Goal: Information Seeking & Learning: Learn about a topic

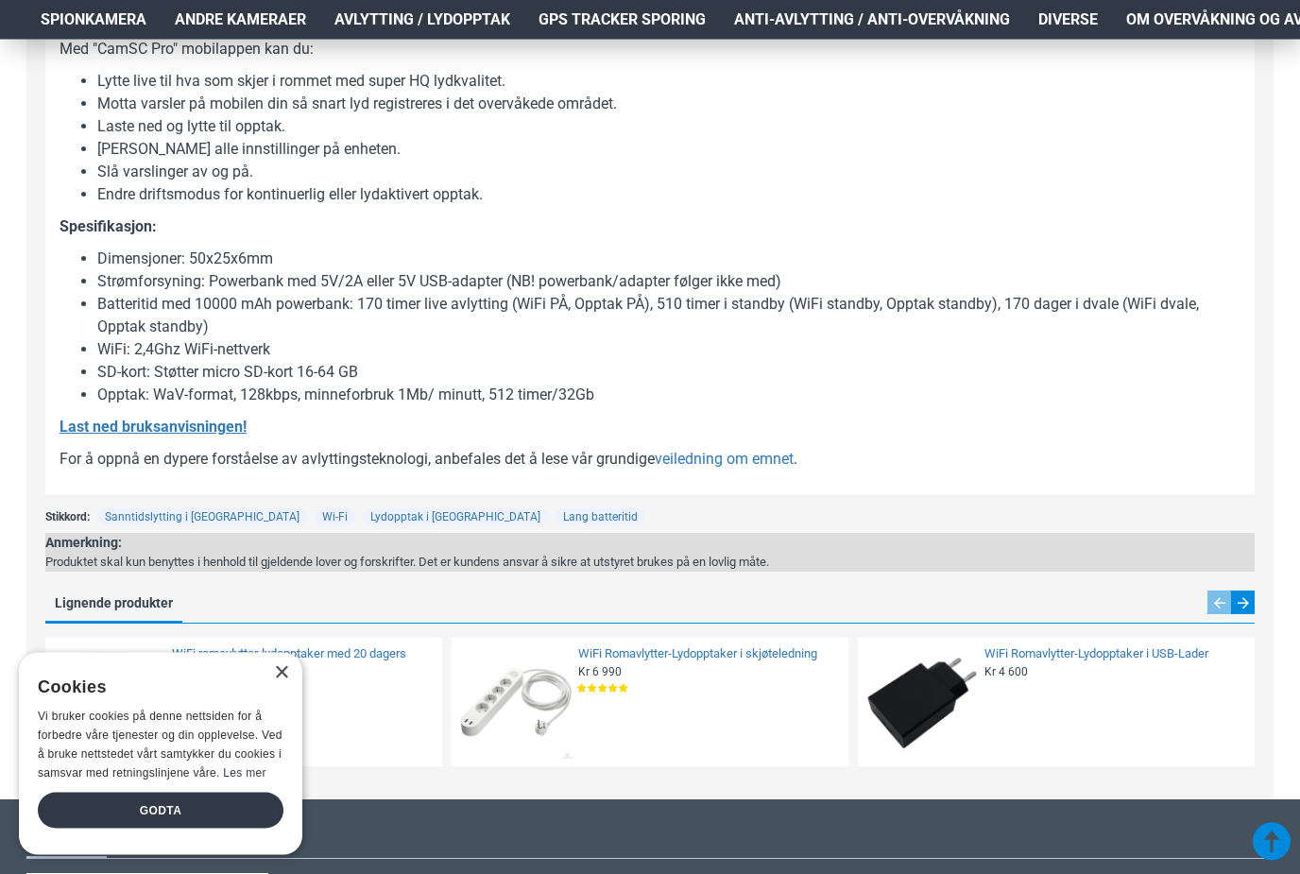
scroll to position [1823, 0]
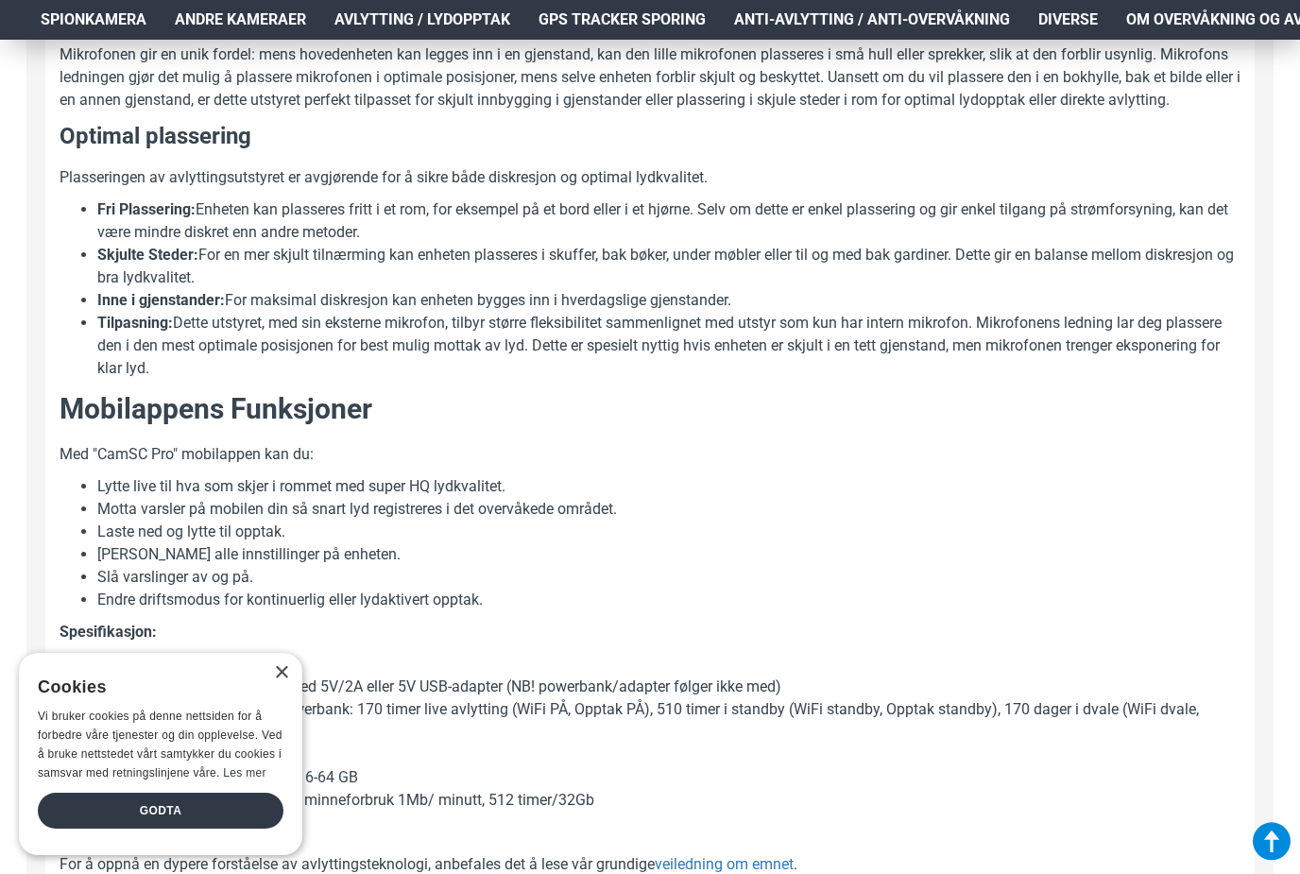
scroll to position [1392, 0]
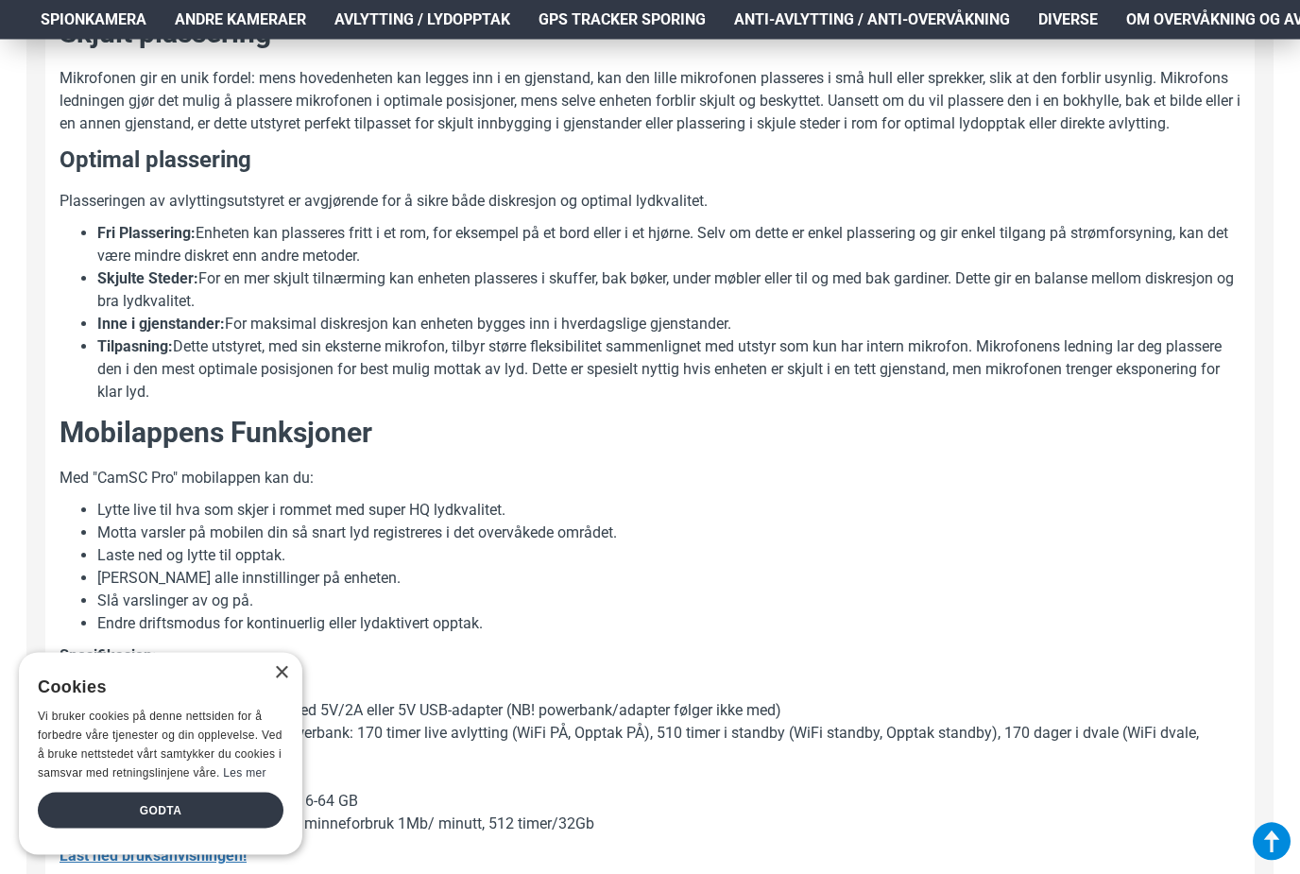
click at [219, 801] on div "Godta" at bounding box center [161, 810] width 246 height 36
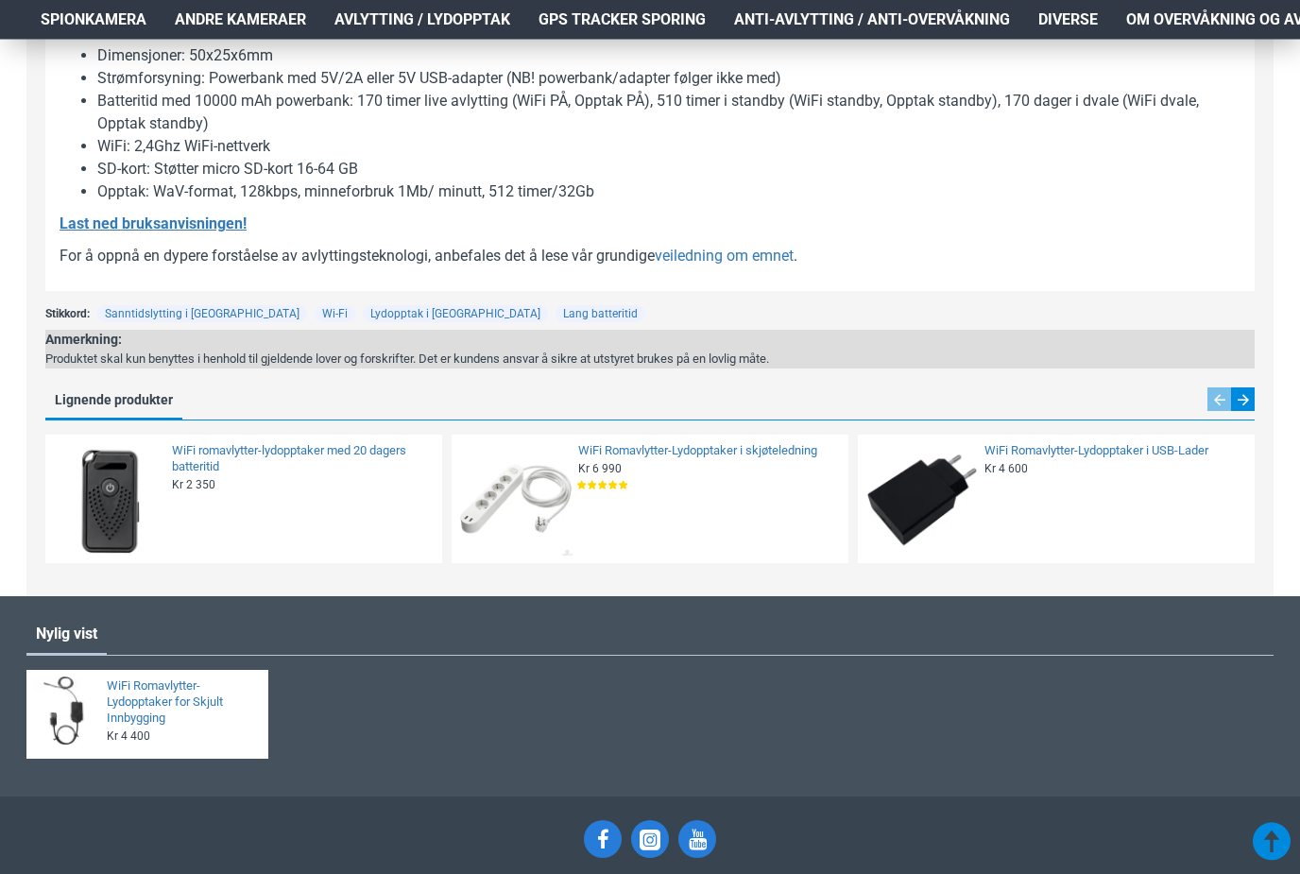
scroll to position [1899, 0]
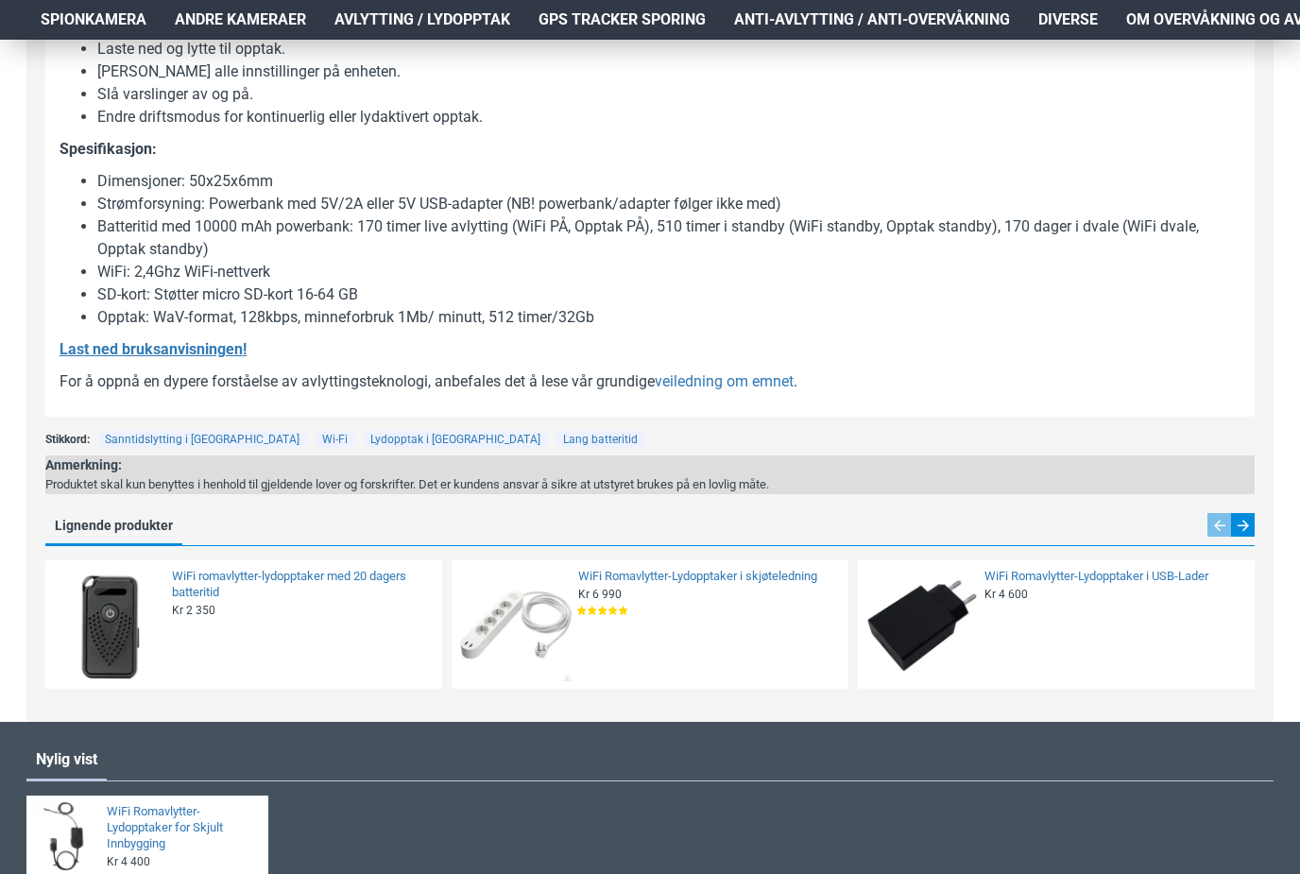
click at [733, 574] on link "WiFi Romavlytter-Lydopptaker i skjøteledning" at bounding box center [707, 577] width 259 height 16
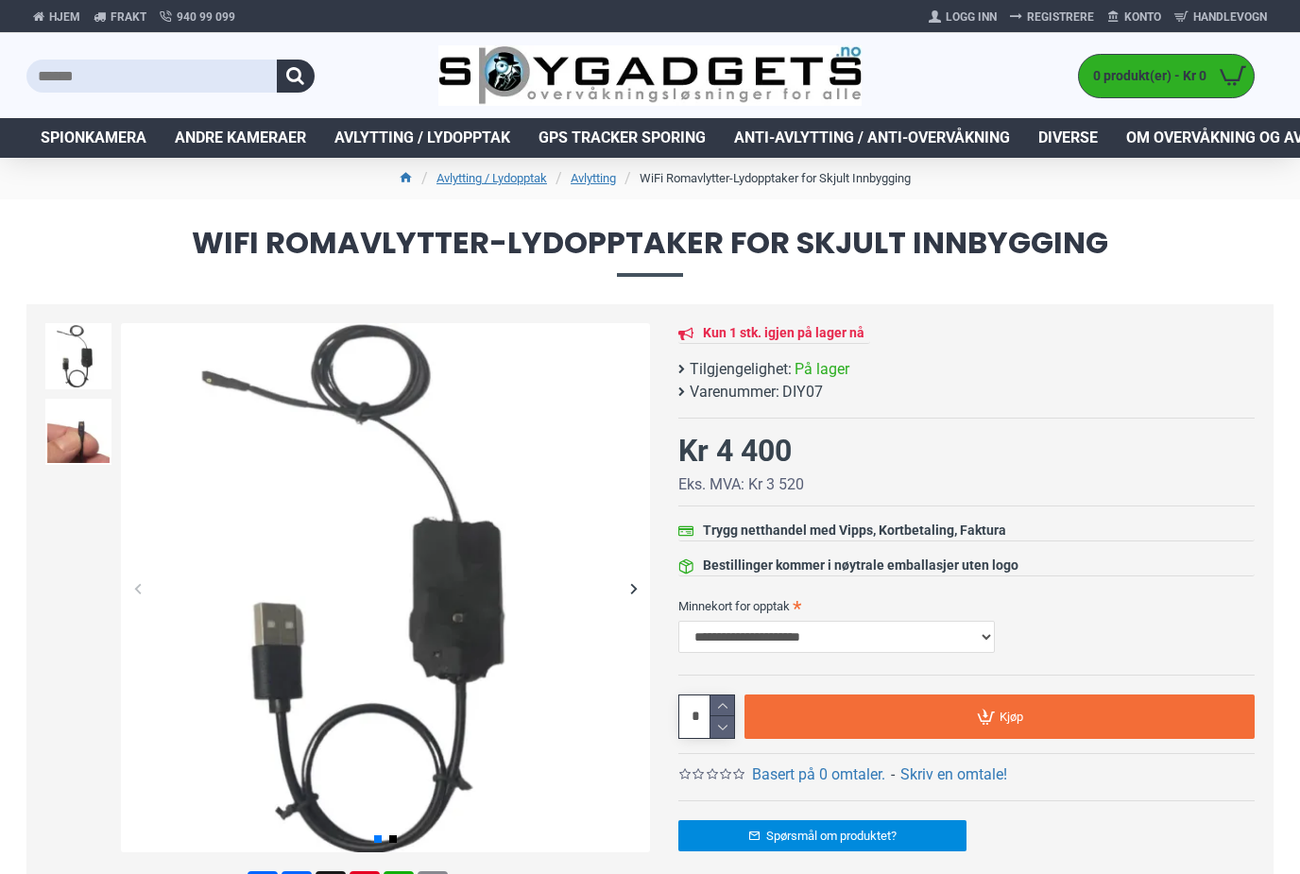
click at [460, 149] on link "Avlytting / Lydopptak" at bounding box center [422, 138] width 204 height 40
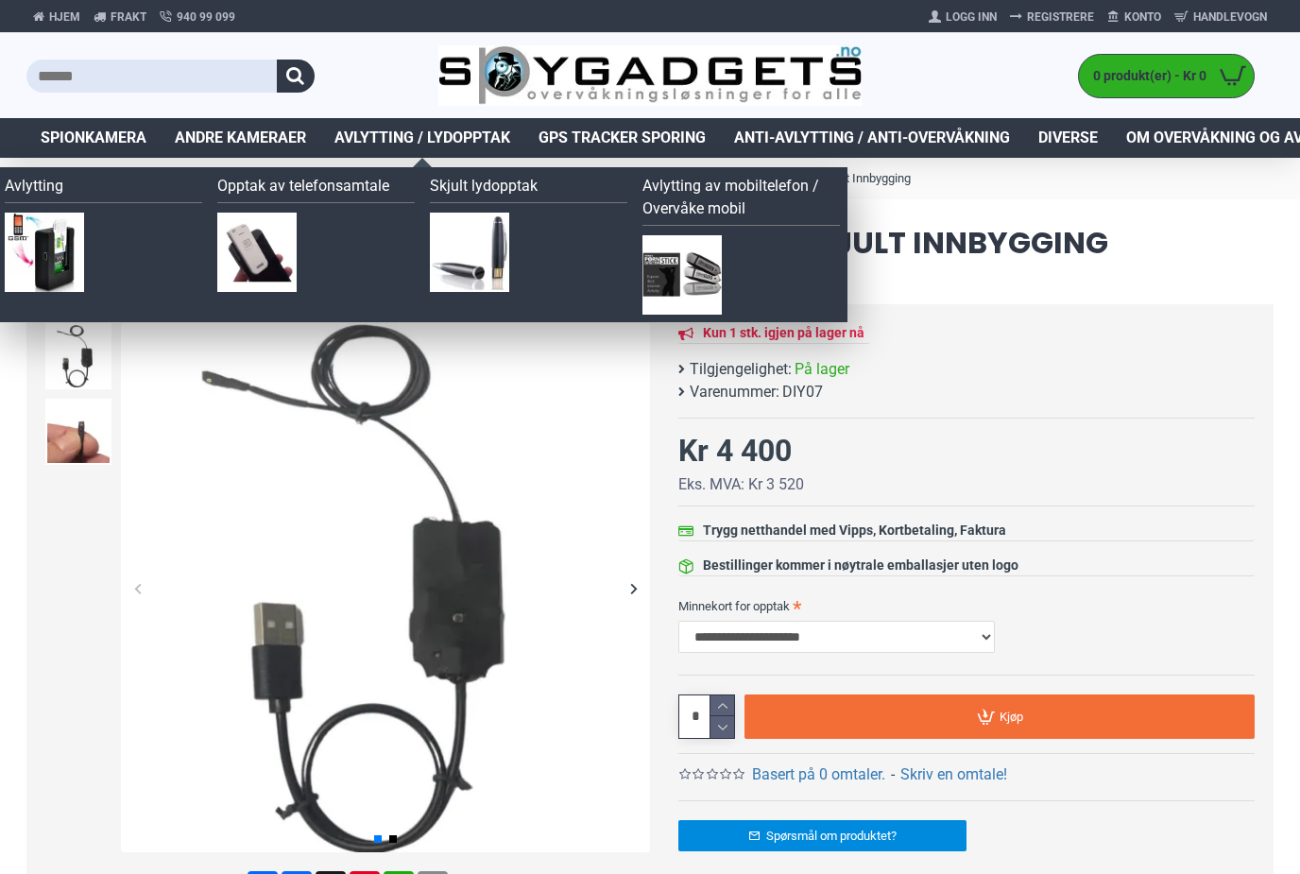
click at [514, 181] on link "Skjult lydopptak" at bounding box center [528, 189] width 197 height 28
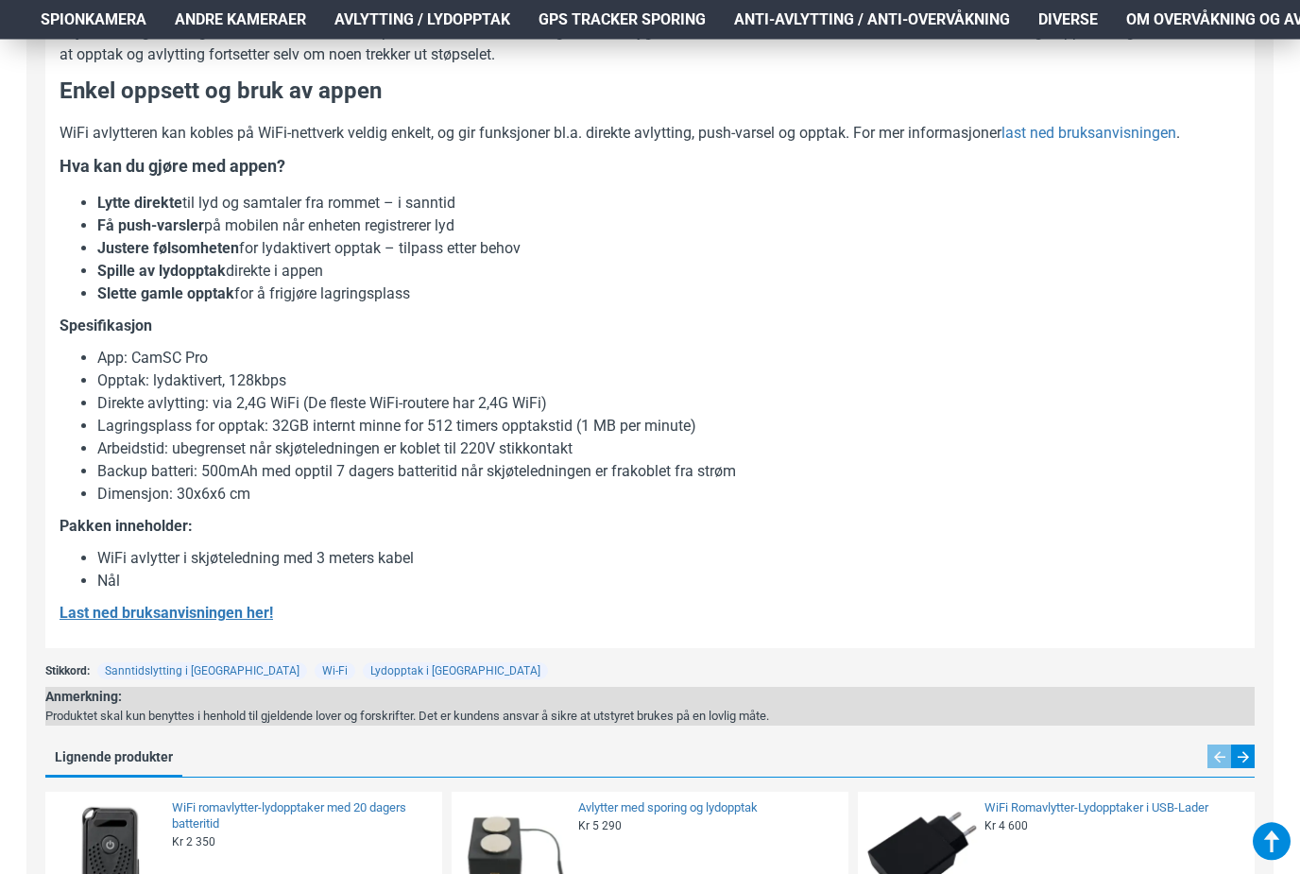
scroll to position [1546, 0]
click at [213, 611] on u "Last ned bruksanvisningen her!" at bounding box center [166, 612] width 213 height 18
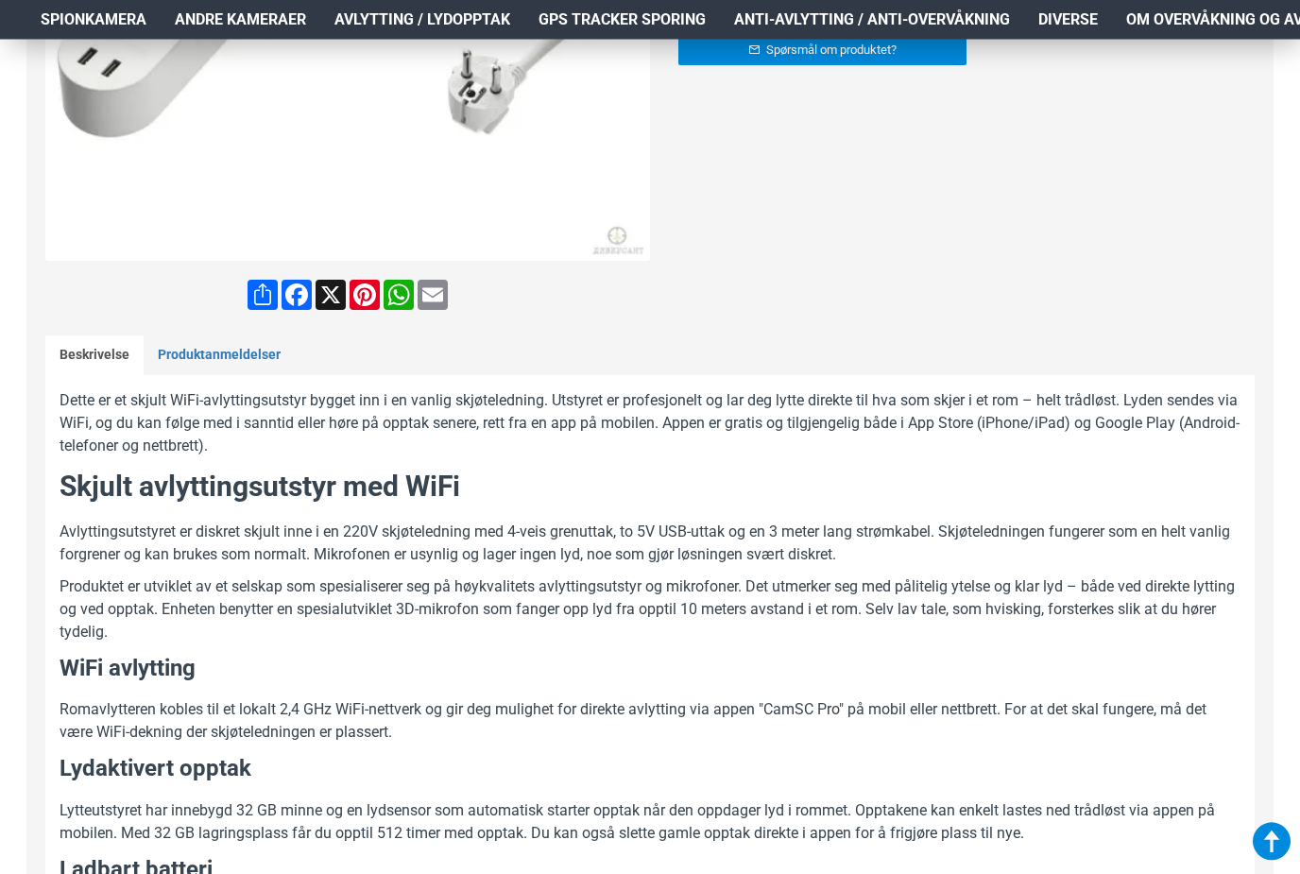
scroll to position [668, 0]
click at [233, 345] on link "Produktanmeldelser" at bounding box center [219, 354] width 151 height 40
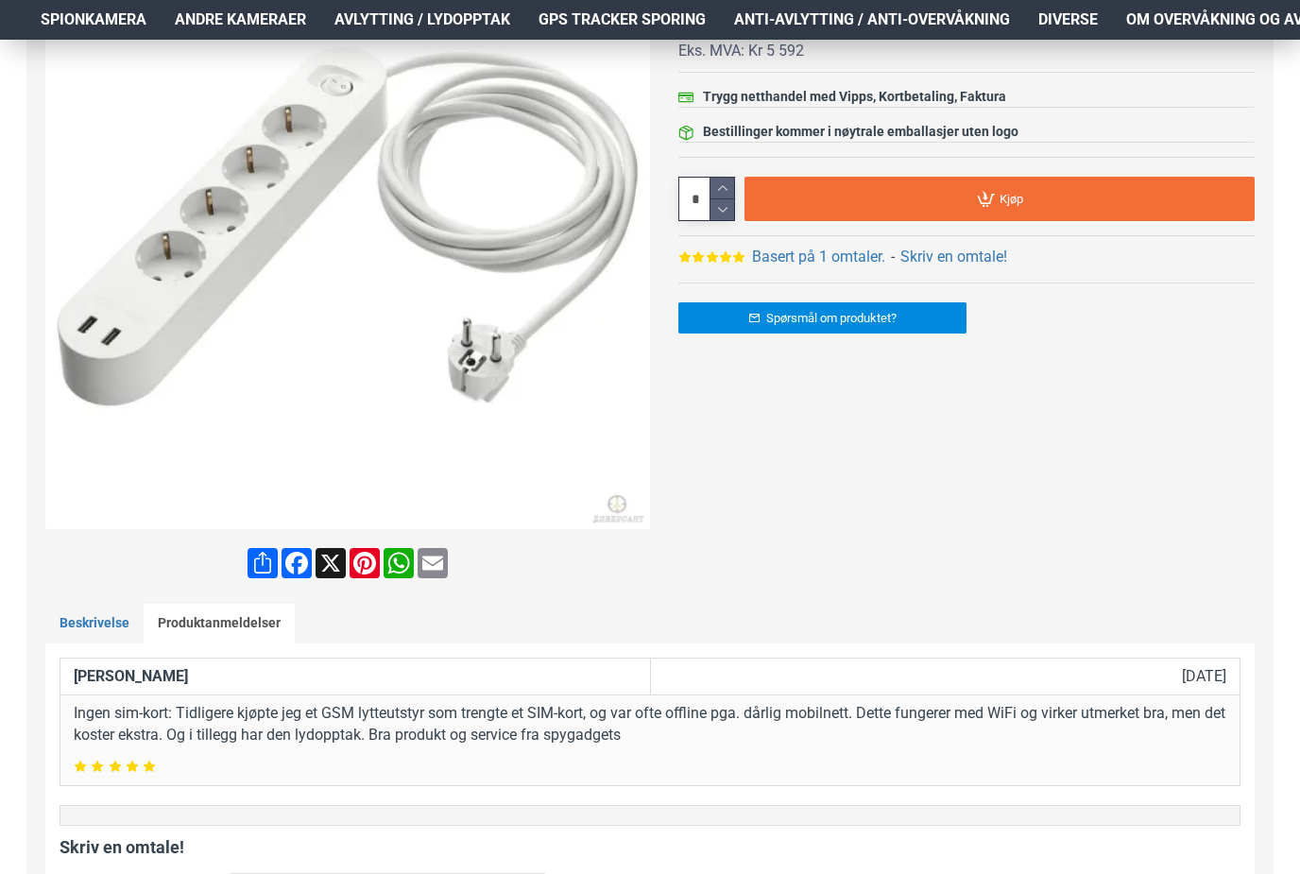
scroll to position [366, 0]
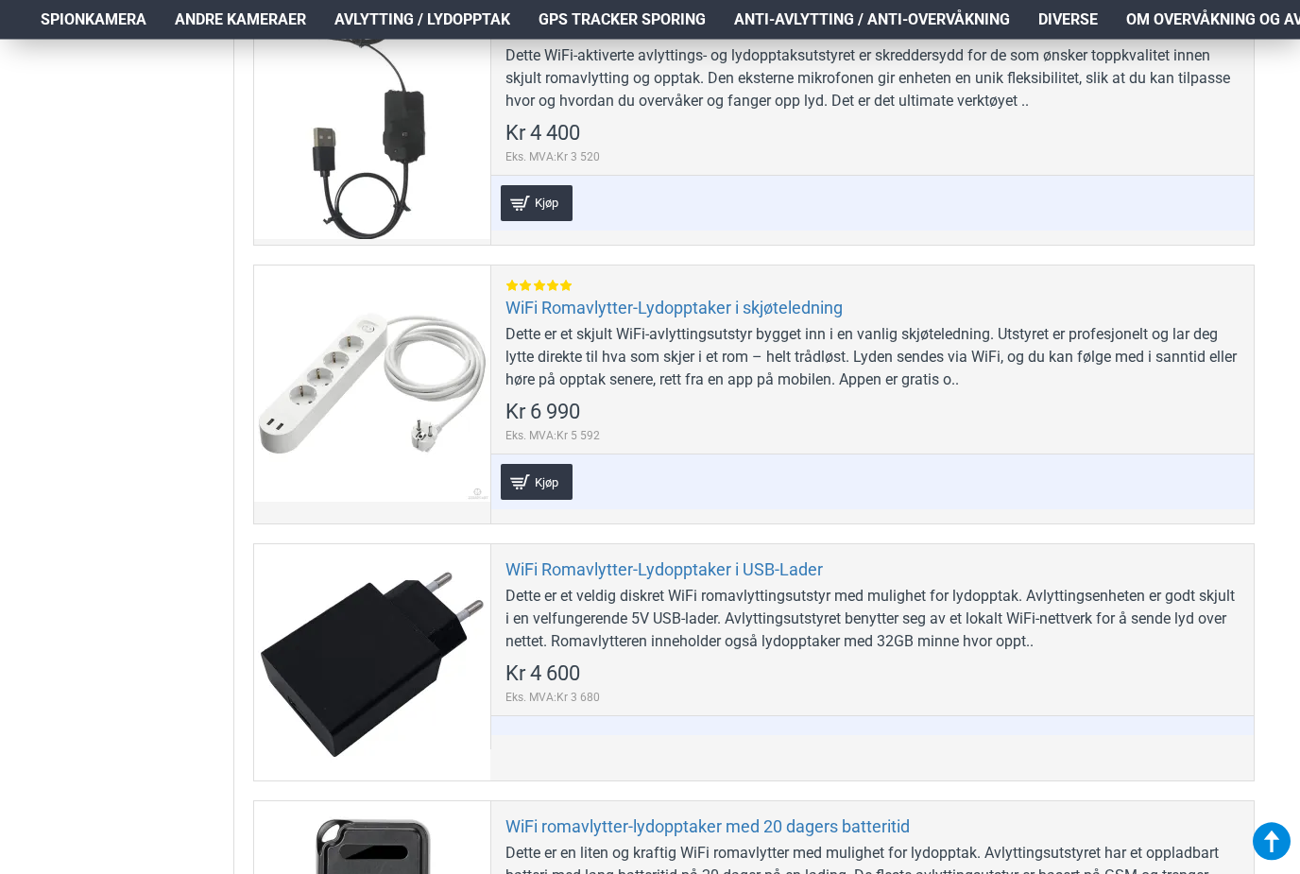
scroll to position [4369, 0]
click at [771, 564] on link "WiFi Romavlytter-Lydopptaker i USB-Lader" at bounding box center [663, 568] width 317 height 22
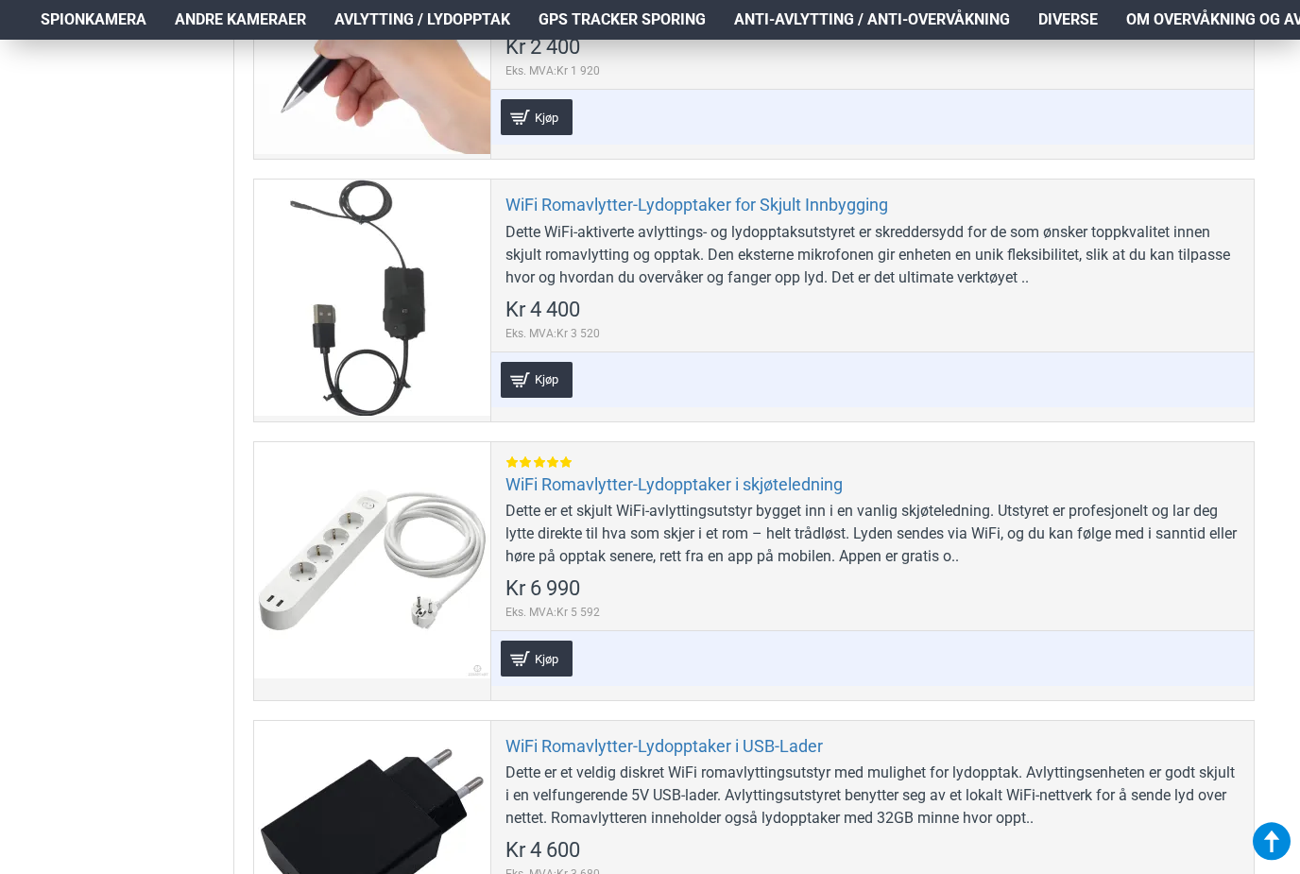
scroll to position [4181, 0]
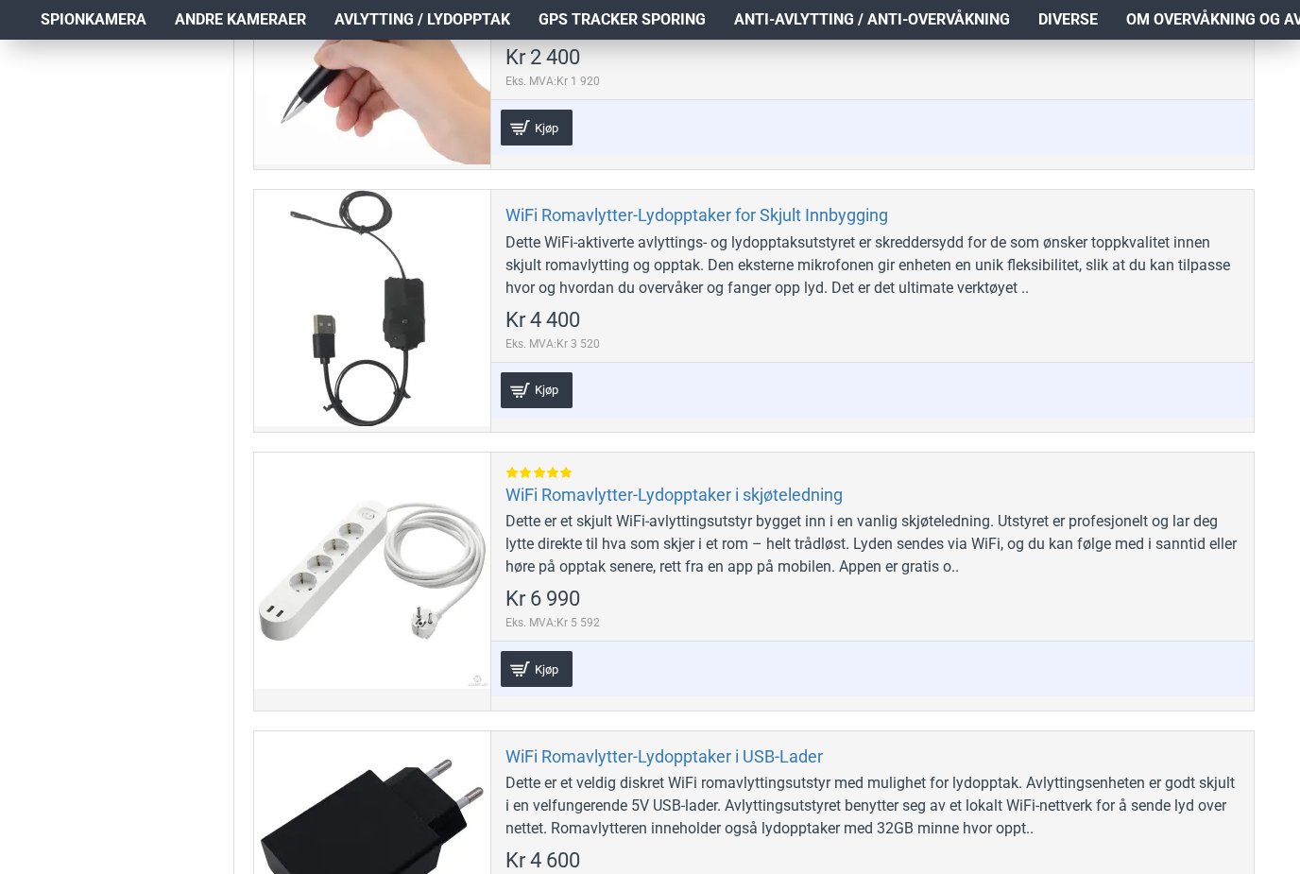
click at [109, 24] on span "Spionkamera" at bounding box center [94, 20] width 106 height 23
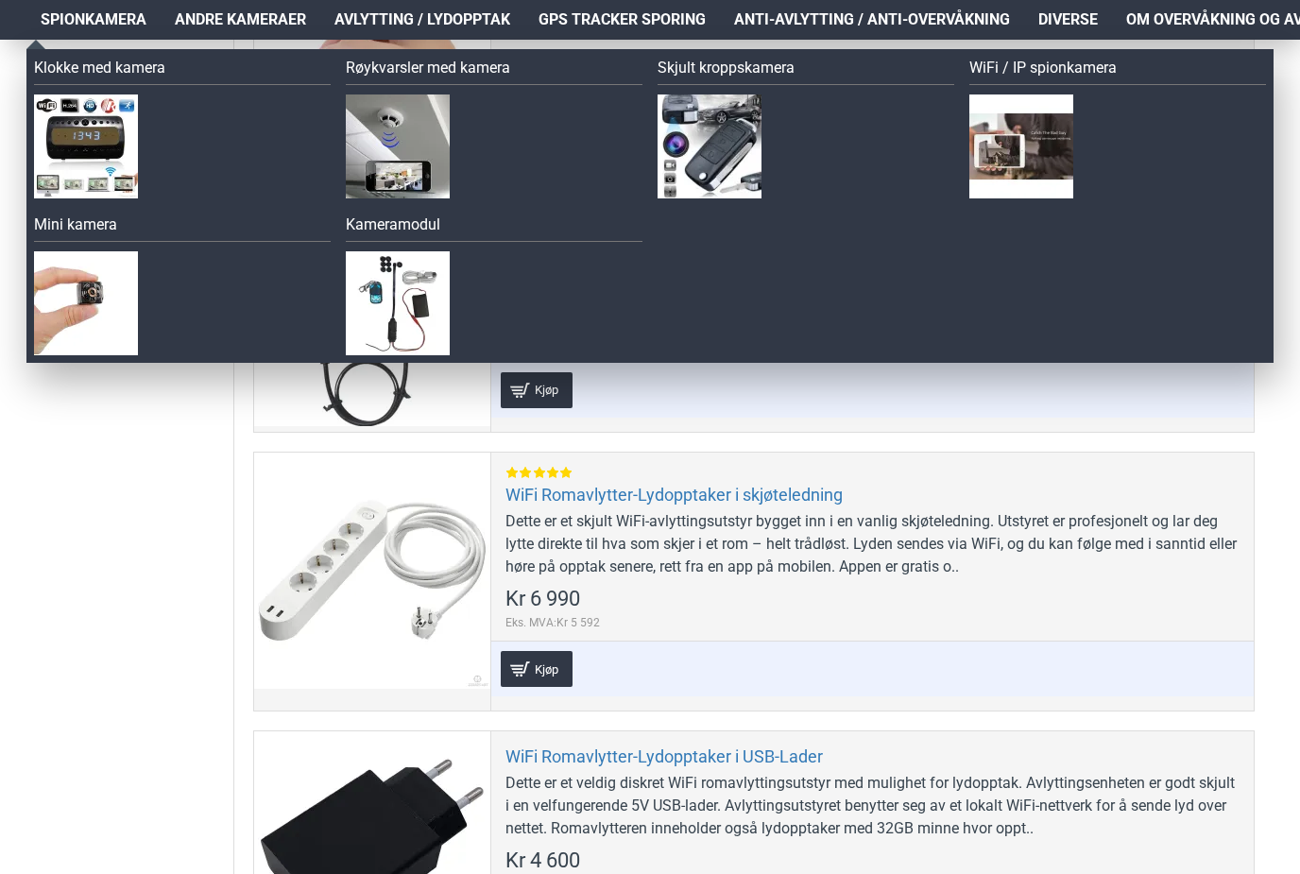
click at [1081, 71] on link "WiFi / IP spionkamera" at bounding box center [1117, 71] width 297 height 28
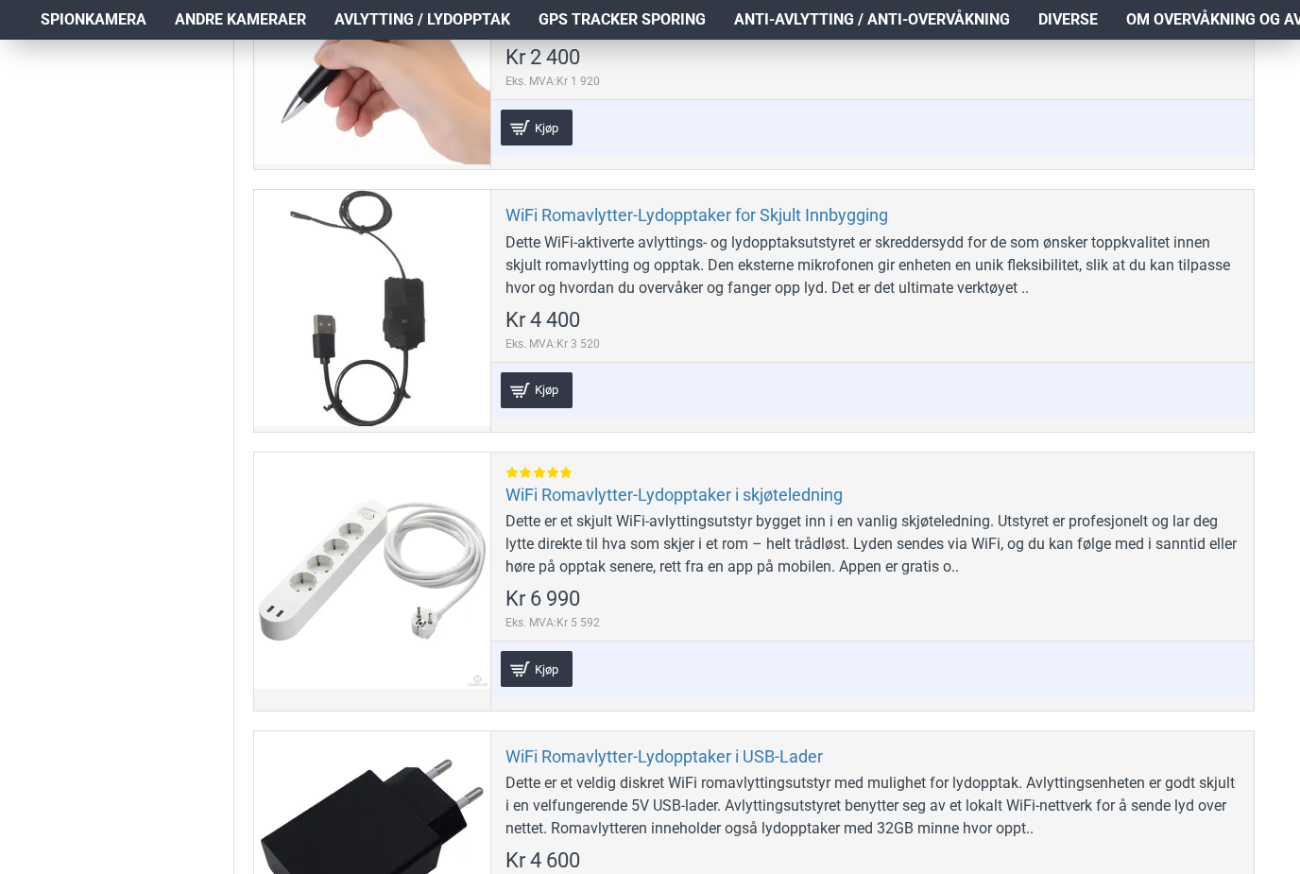
click at [111, 34] on link "Spionkamera" at bounding box center [93, 20] width 134 height 40
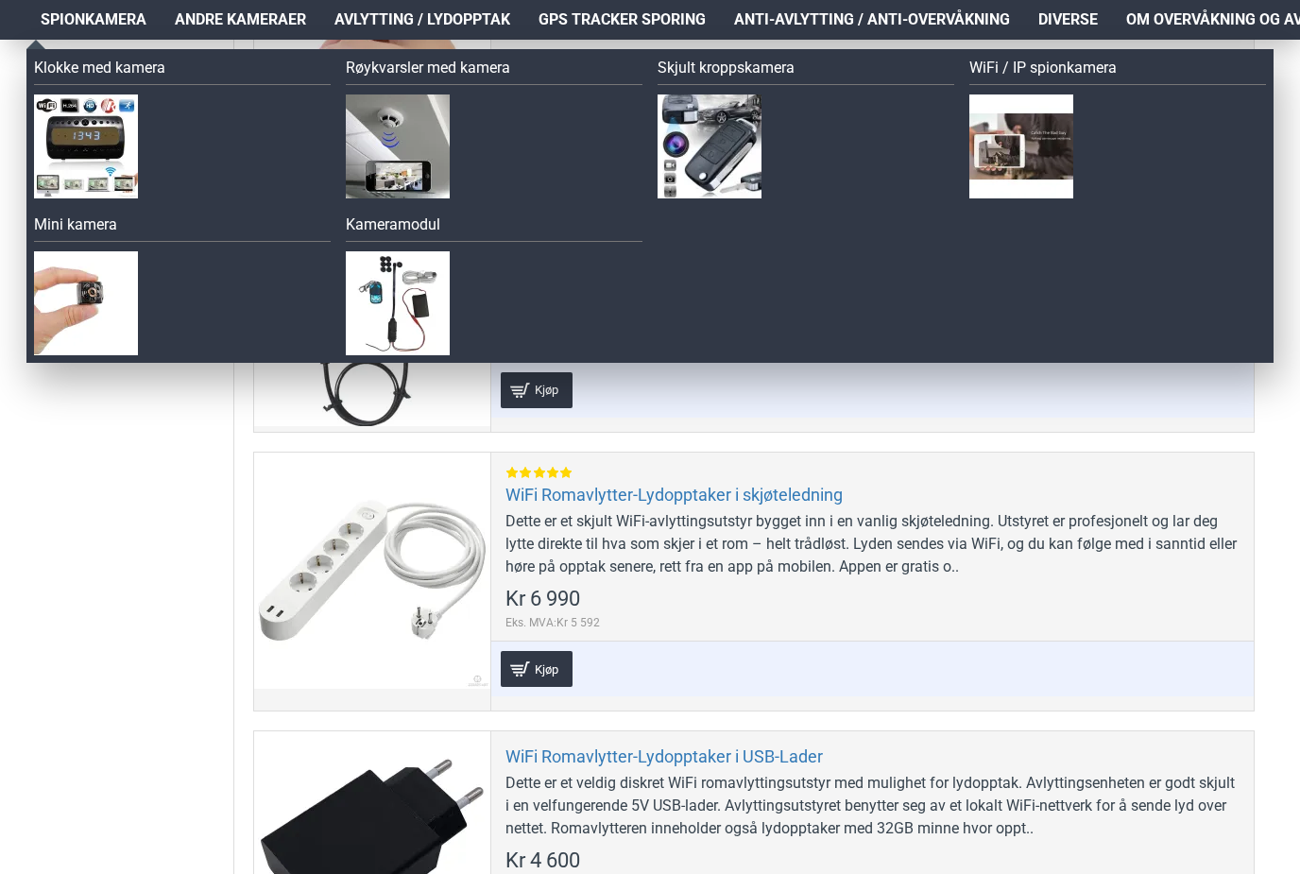
click at [101, 25] on span "Spionkamera" at bounding box center [94, 20] width 106 height 23
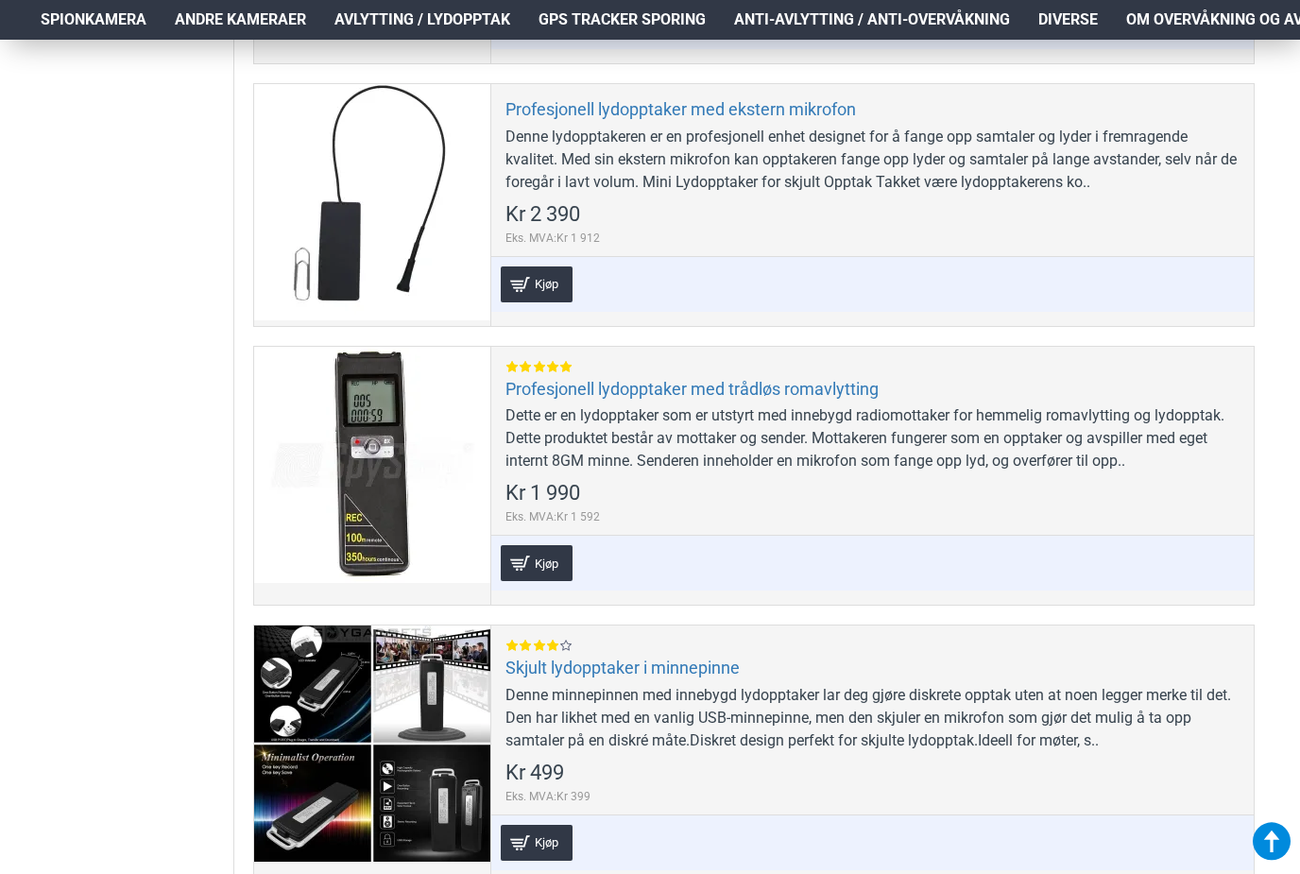
click at [118, 32] on link "Spionkamera" at bounding box center [93, 20] width 134 height 40
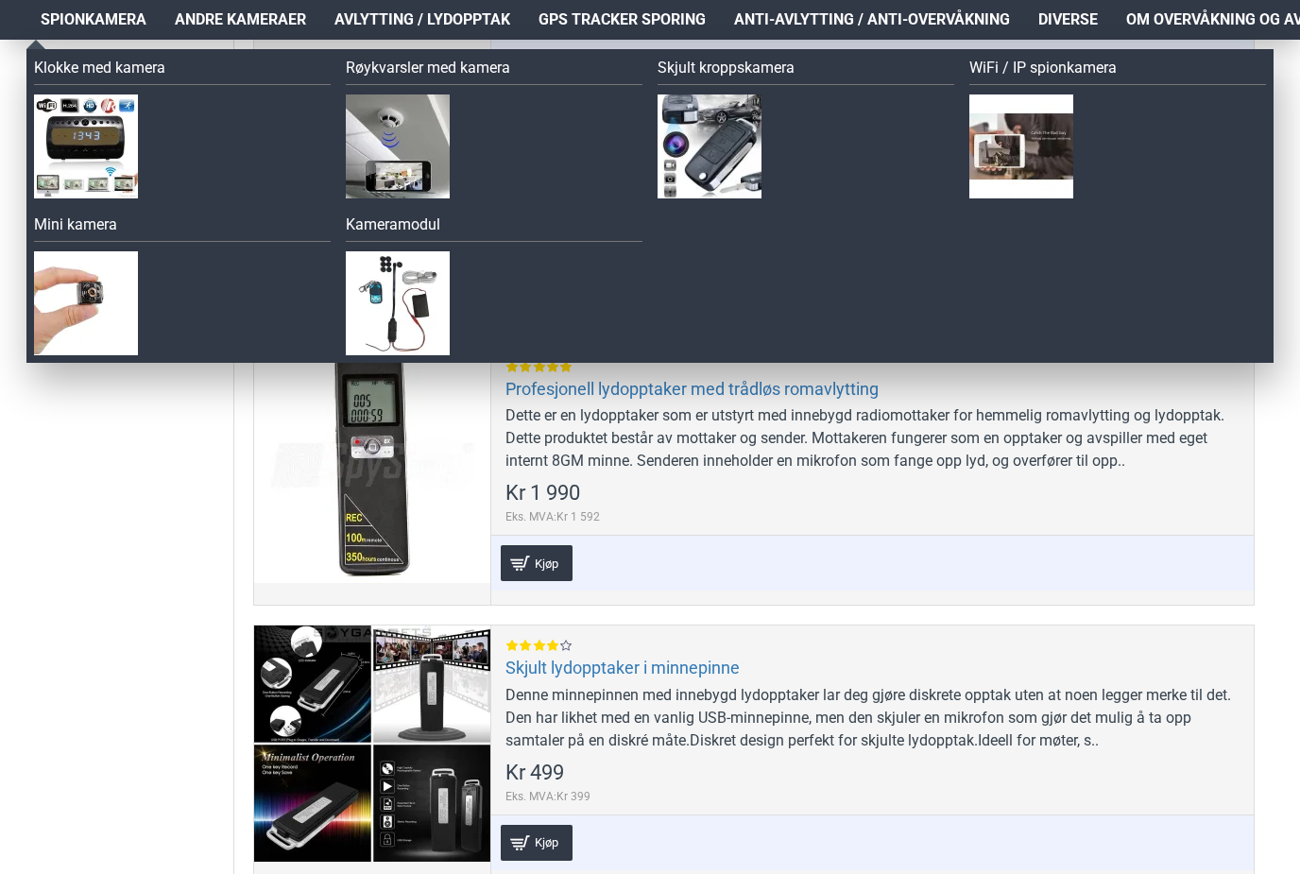
click at [94, 22] on span "Spionkamera" at bounding box center [94, 20] width 106 height 23
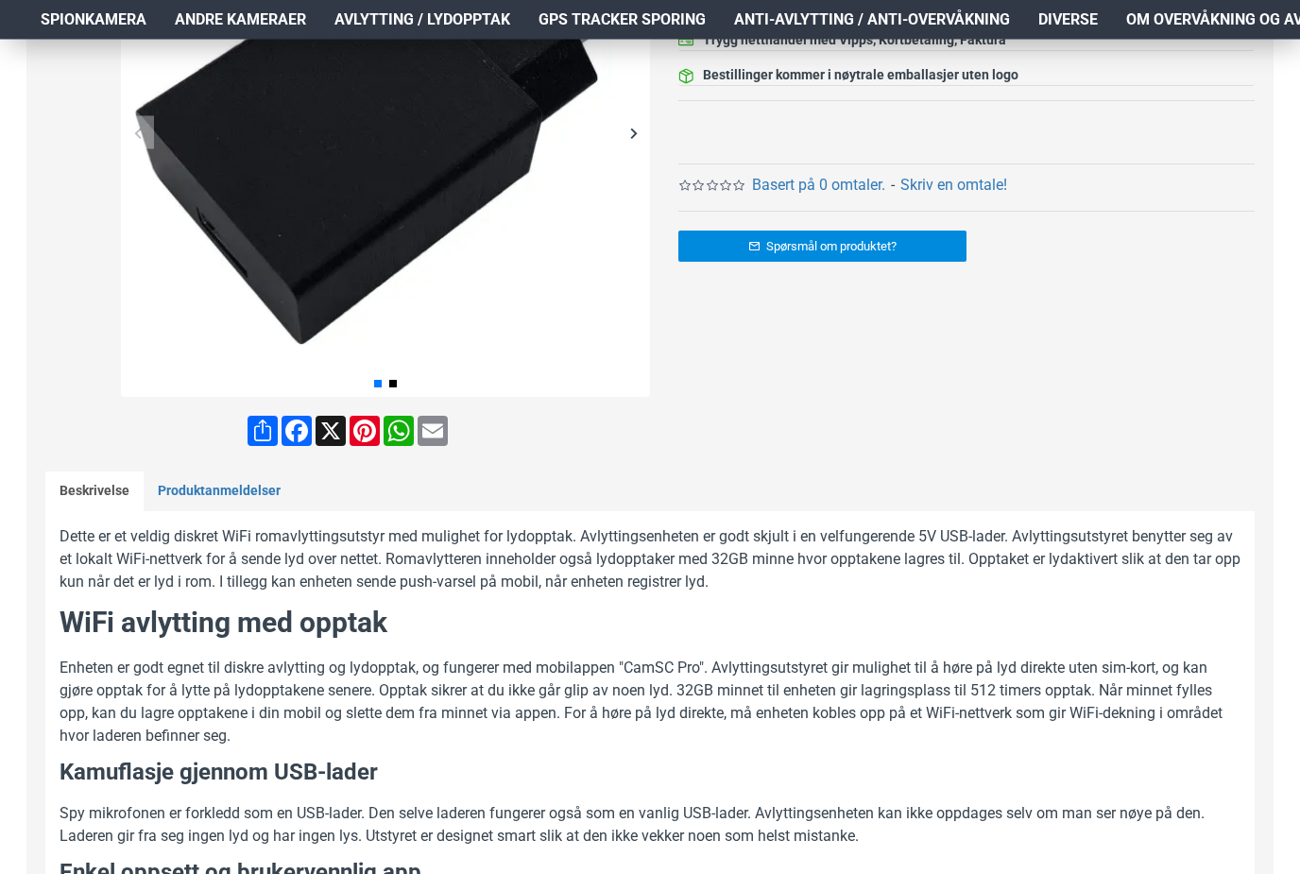
scroll to position [434, 0]
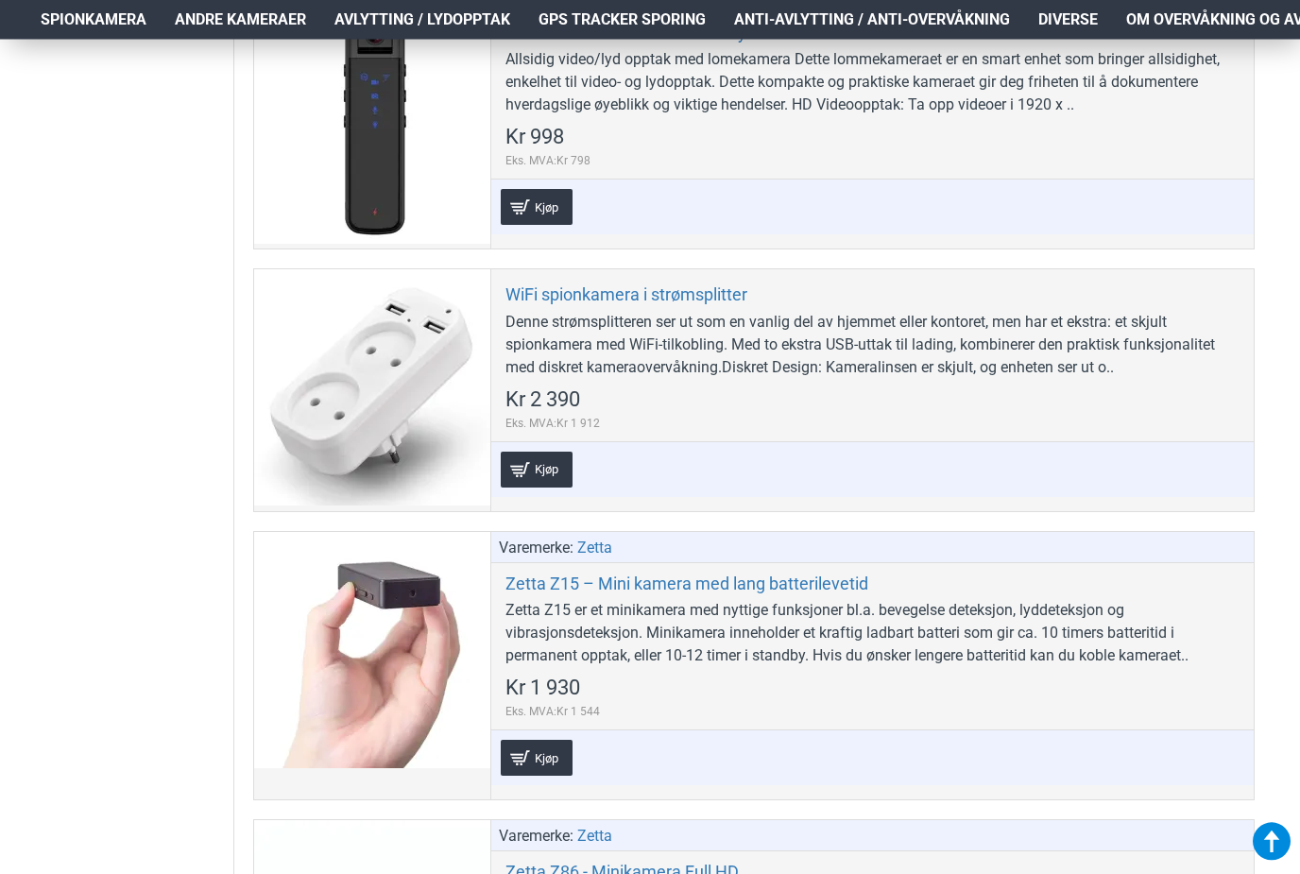
scroll to position [8767, 0]
click at [925, 326] on div "Denne strømsplitteren ser ut som en vanlig del av hjemmet eller kontoret, men h…" at bounding box center [872, 346] width 734 height 68
click at [693, 288] on link "WiFi spionkamera i strømsplitter" at bounding box center [626, 295] width 242 height 22
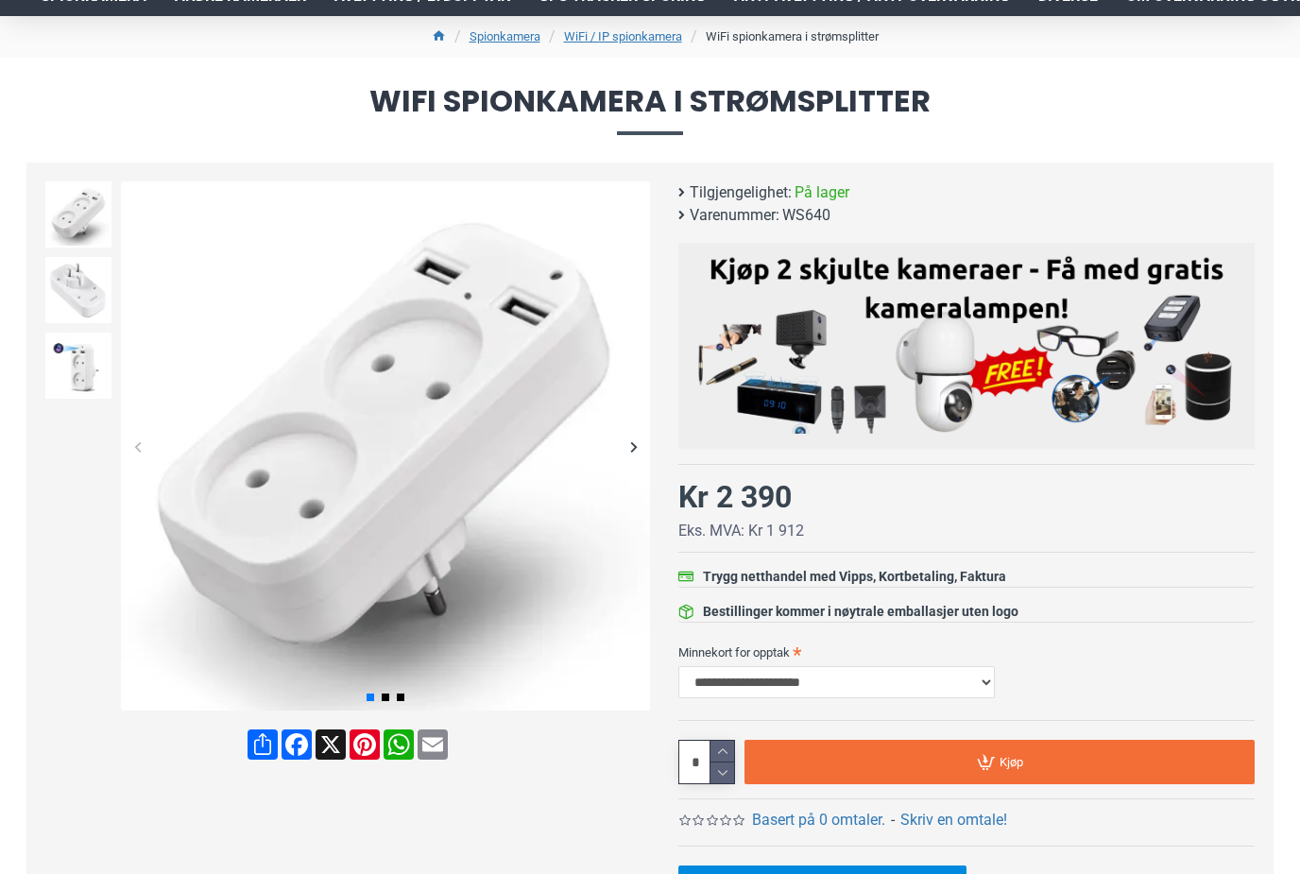
scroll to position [115, 3]
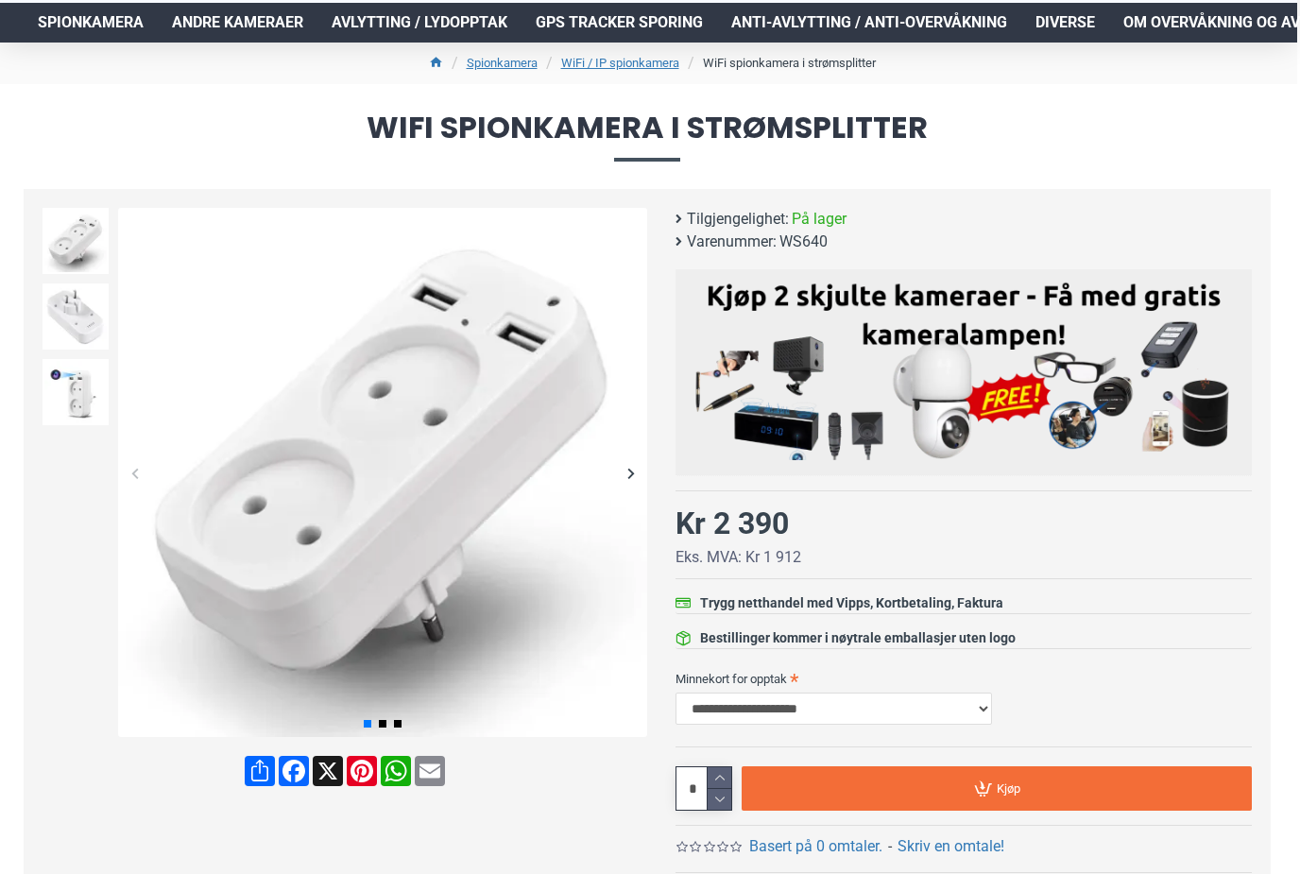
click at [81, 385] on img at bounding box center [76, 392] width 66 height 66
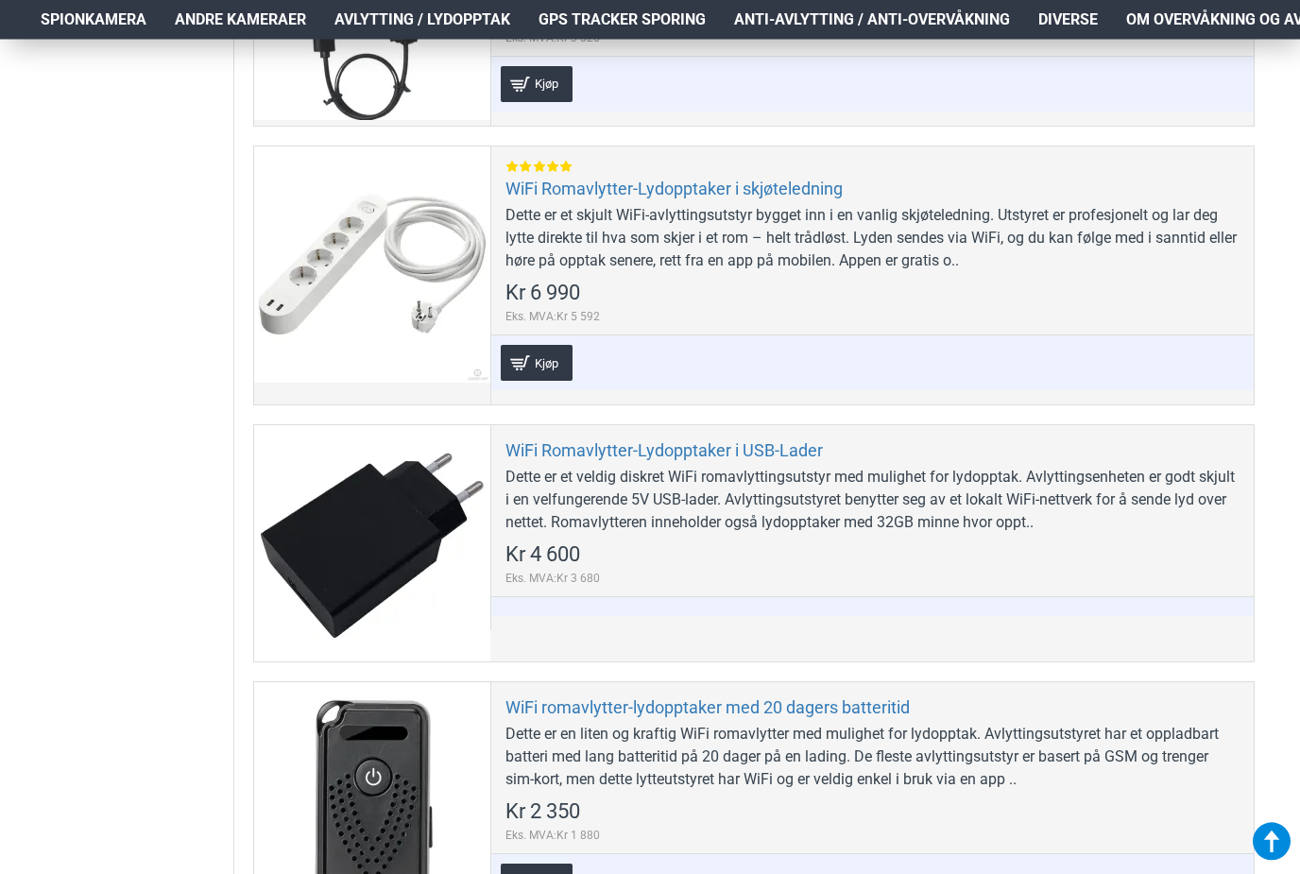
scroll to position [4487, 0]
click at [711, 707] on link "WiFi romavlytter-lydopptaker med 20 dagers batteritid" at bounding box center [707, 707] width 404 height 22
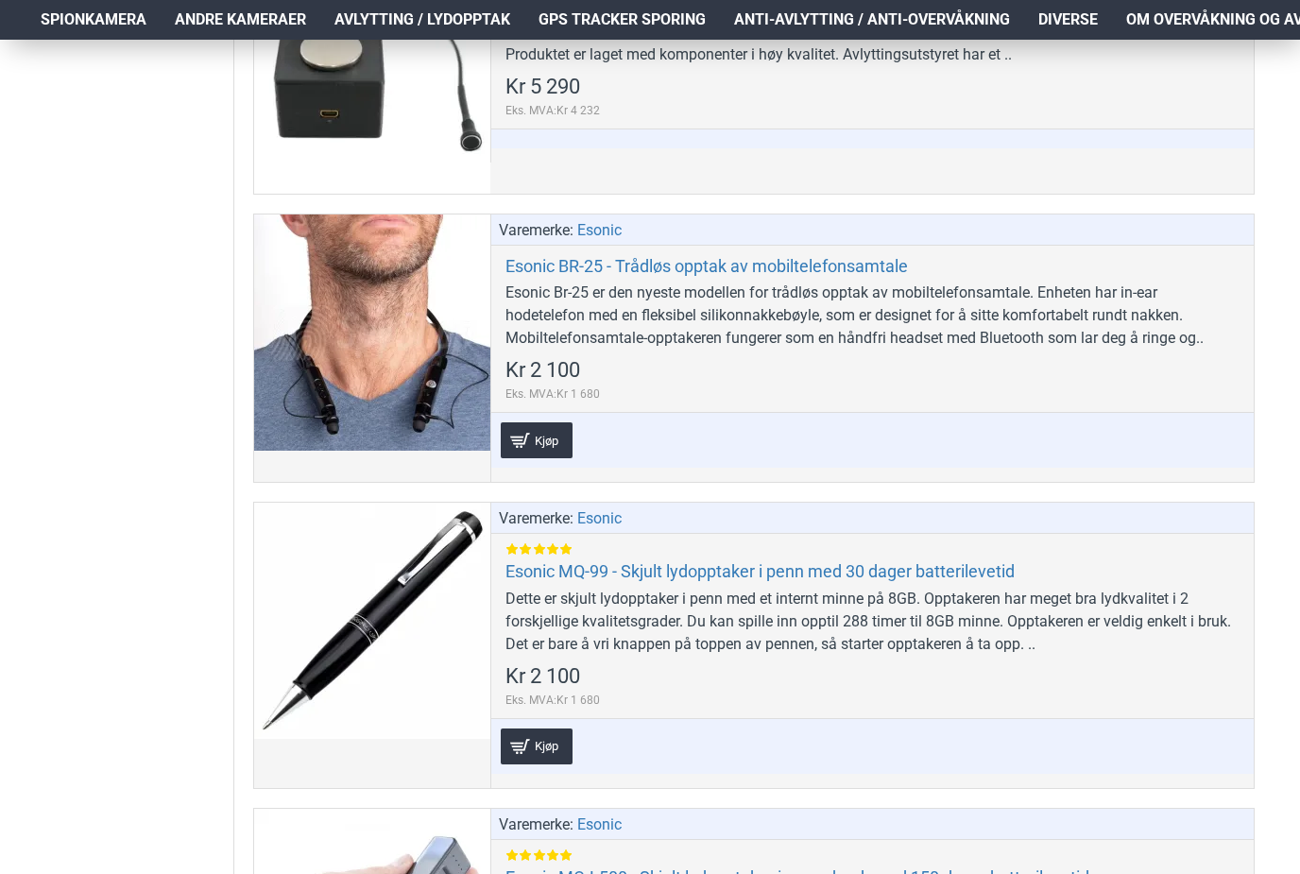
scroll to position [996, 0]
